Goal: Task Accomplishment & Management: Use online tool/utility

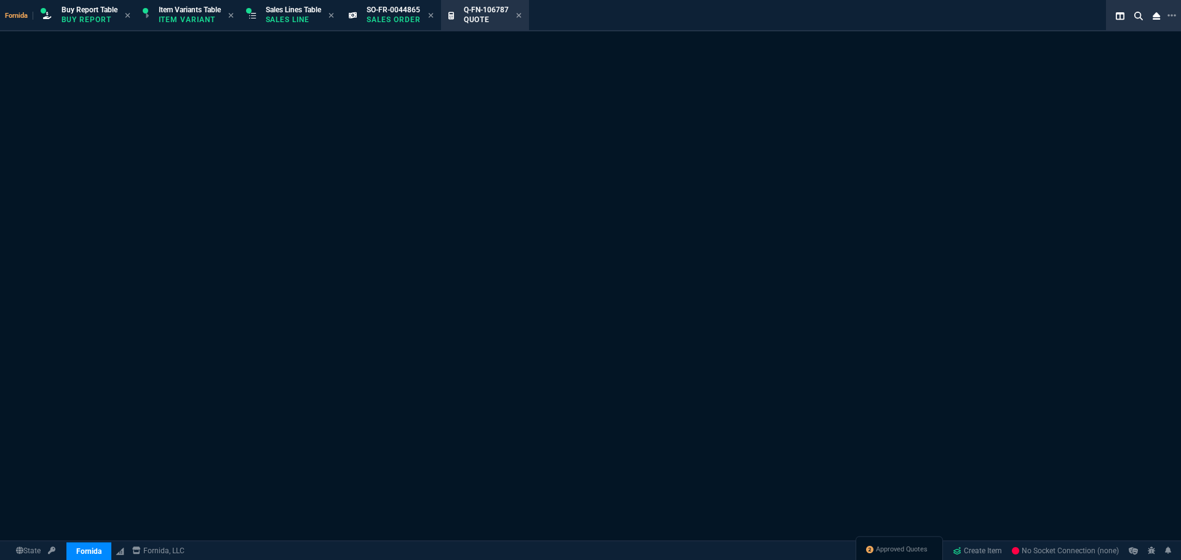
select select "1: BROV"
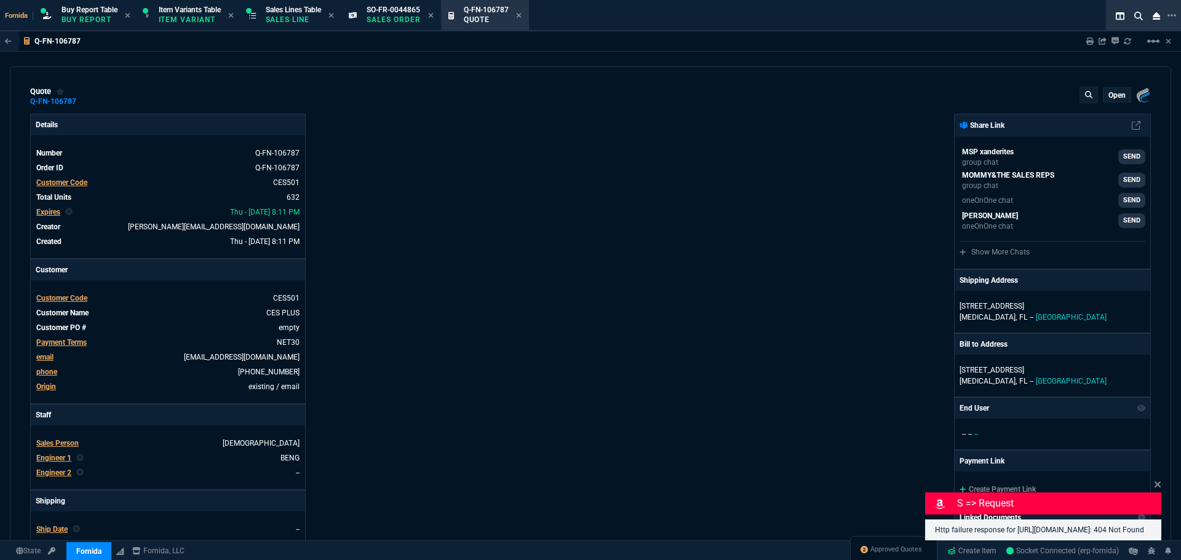
type input "36"
type input "20"
type input "38"
type input "36"
type input "14"
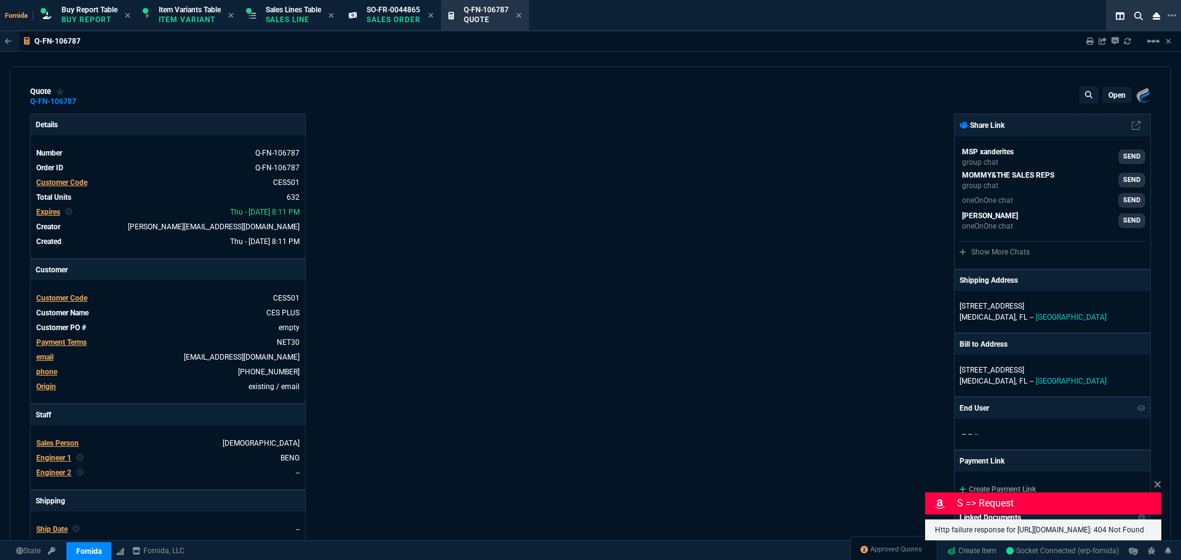
type input "17"
type input "11"
type input "23"
type input "13"
type input "15"
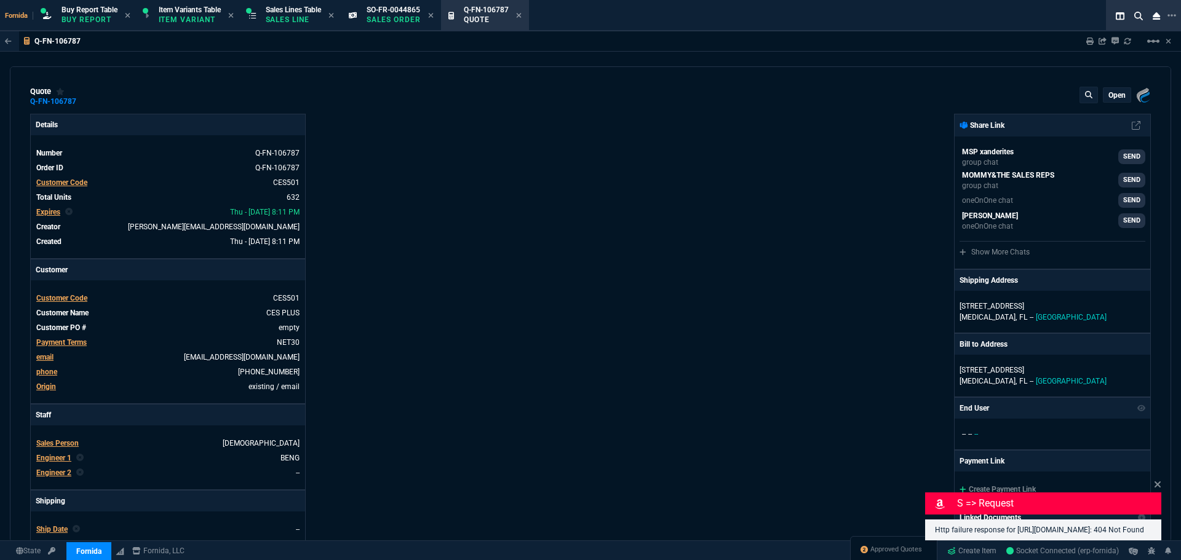
type input "100"
type input "295"
type input "25"
type input "21"
type input "60"
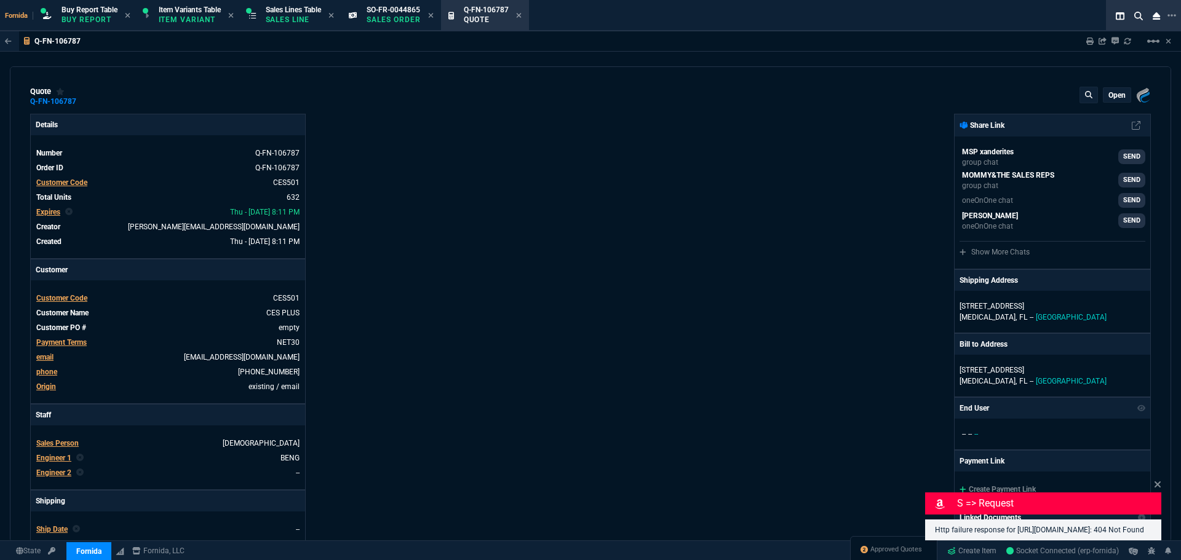
type input "33"
type input "9"
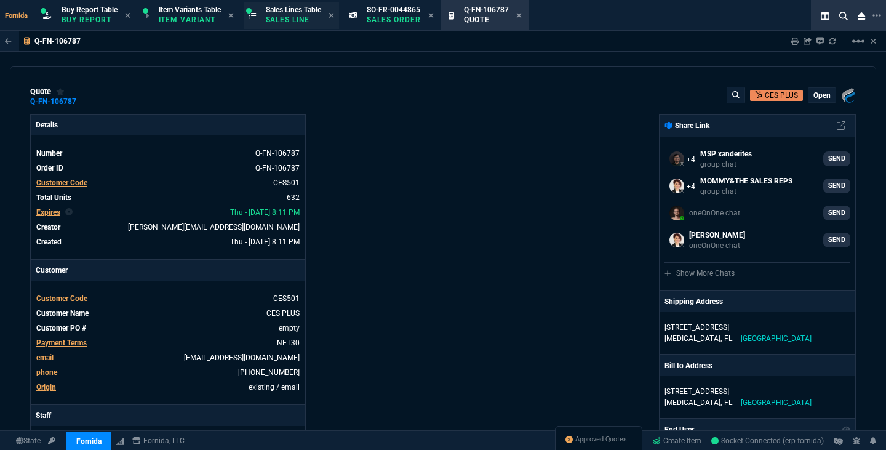
click at [320, 24] on p "Sales Line" at bounding box center [293, 20] width 55 height 10
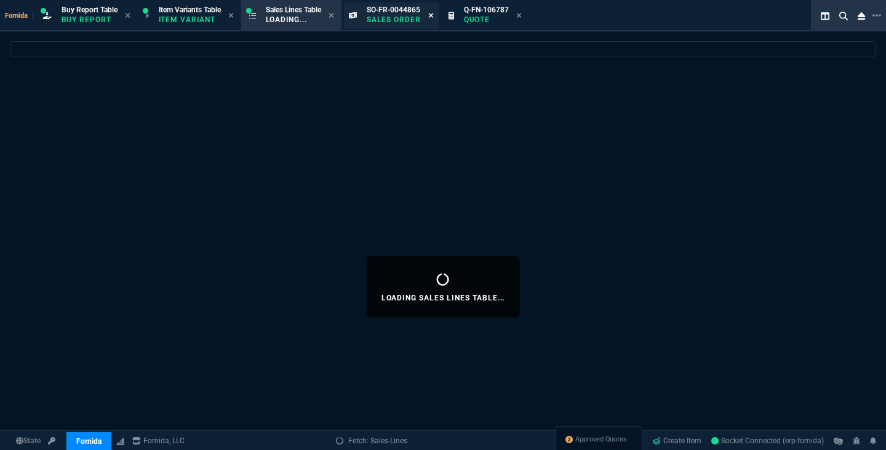
click at [434, 20] on fa-icon at bounding box center [431, 16] width 6 height 9
click at [421, 18] on icon at bounding box center [419, 15] width 6 height 7
select select
